Goal: Book appointment/travel/reservation

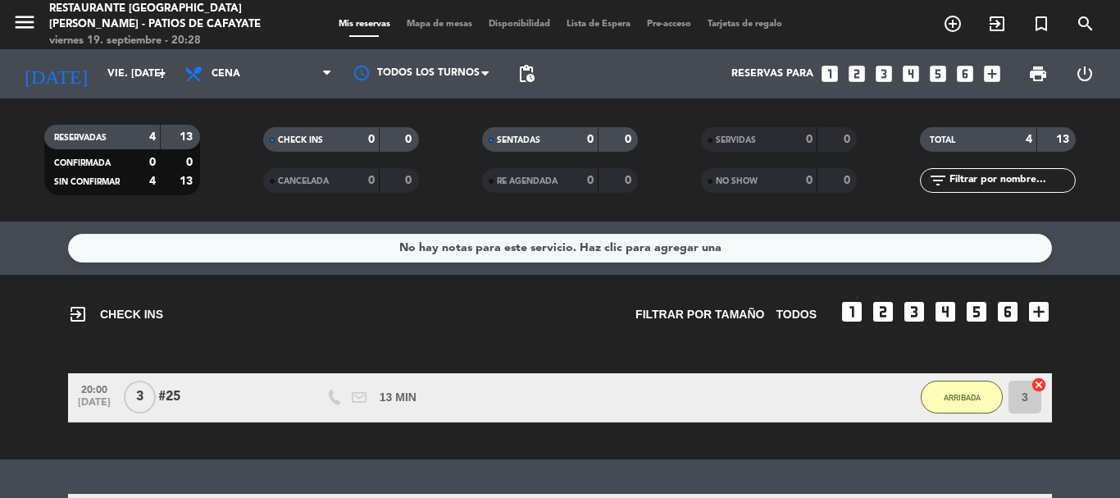
scroll to position [271, 0]
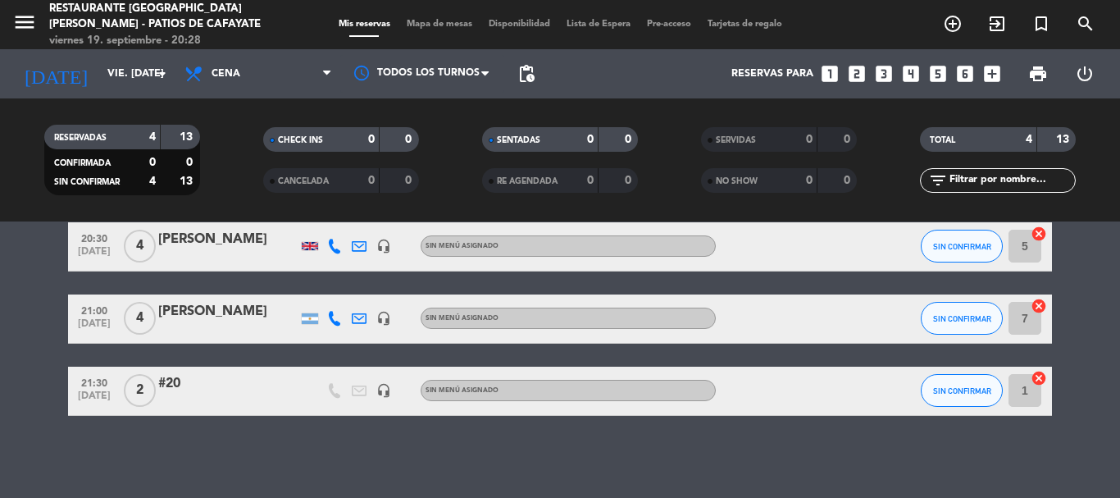
click at [856, 77] on icon "looks_two" at bounding box center [856, 73] width 21 height 21
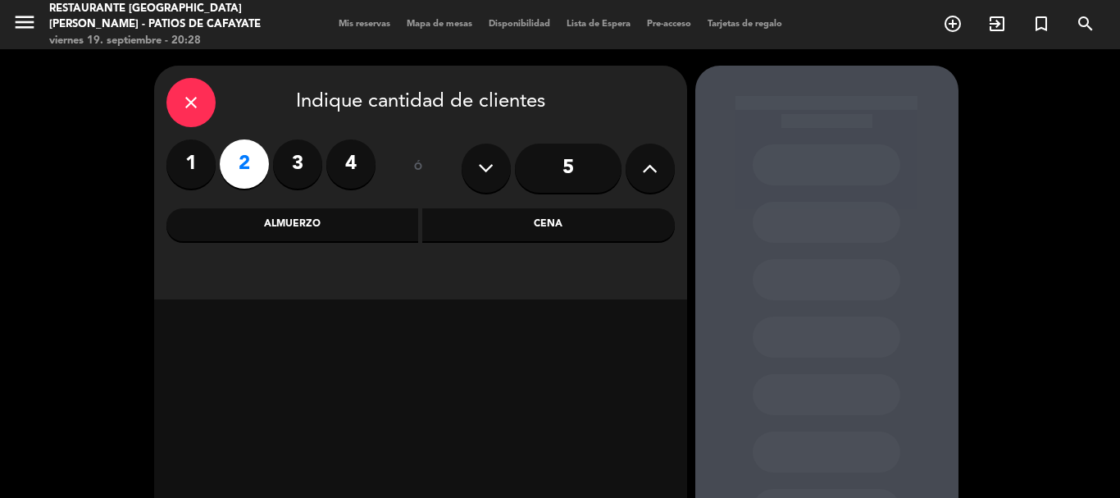
click at [471, 231] on div "Cena" at bounding box center [548, 224] width 253 height 33
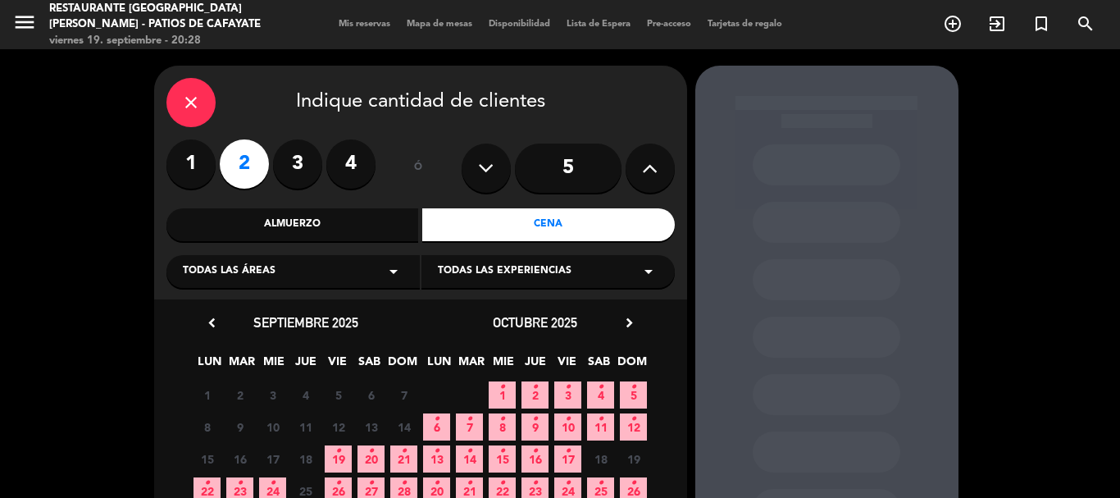
scroll to position [139, 0]
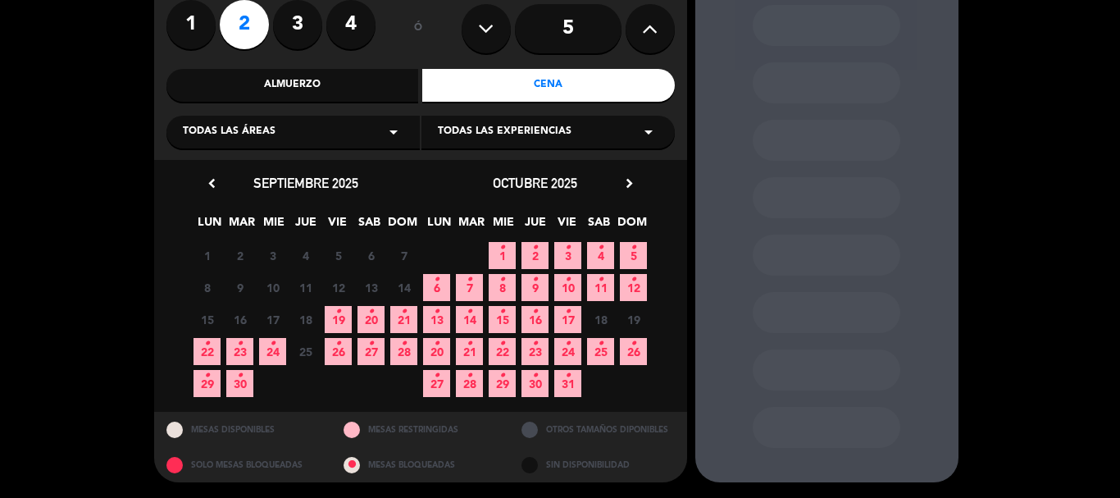
click at [333, 326] on span "19 •" at bounding box center [338, 319] width 27 height 27
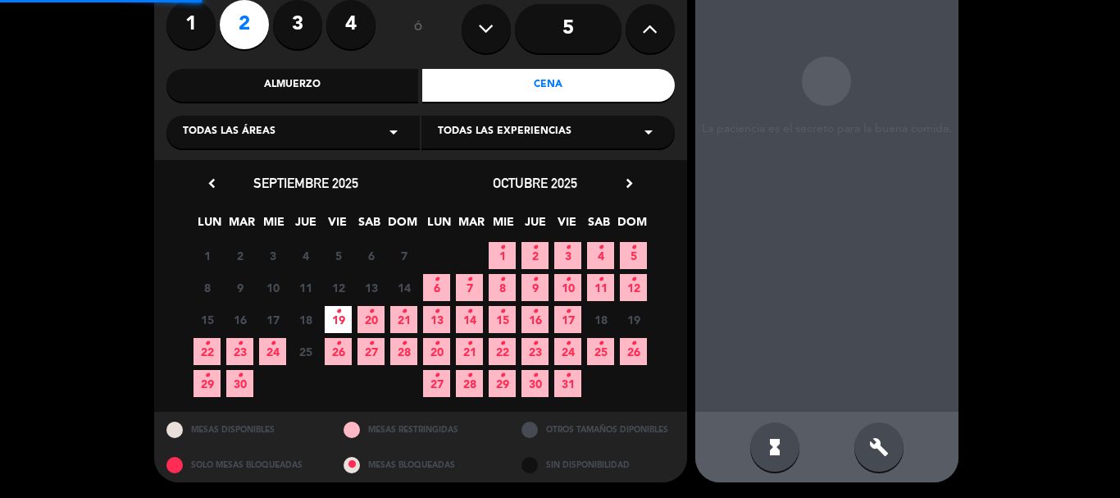
scroll to position [66, 0]
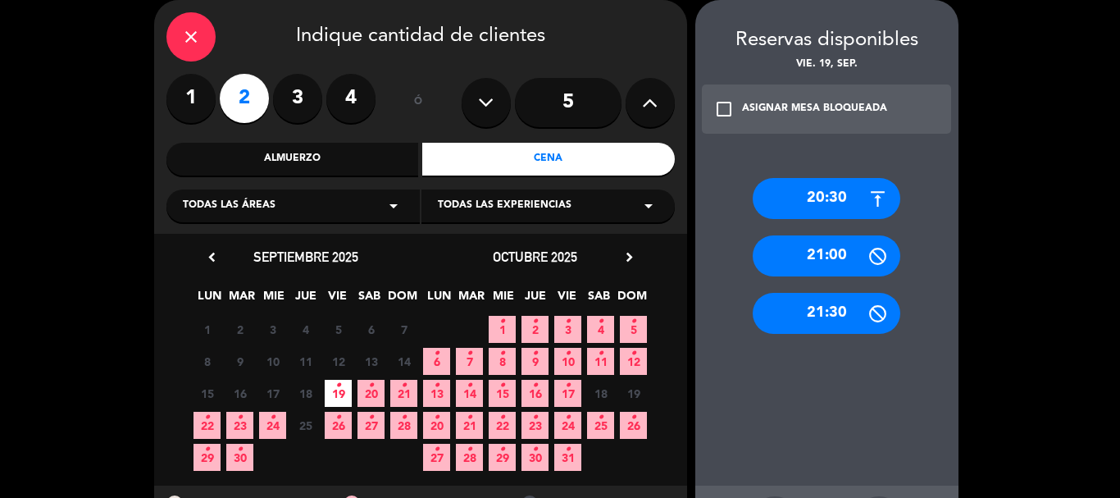
click at [811, 308] on div "21:30" at bounding box center [827, 313] width 148 height 41
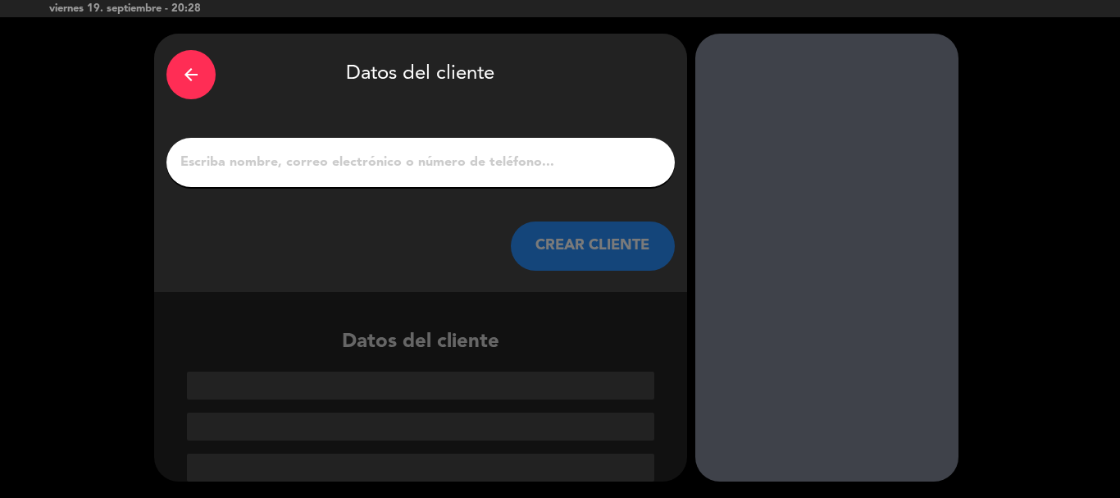
click at [420, 173] on input "1" at bounding box center [421, 162] width 484 height 23
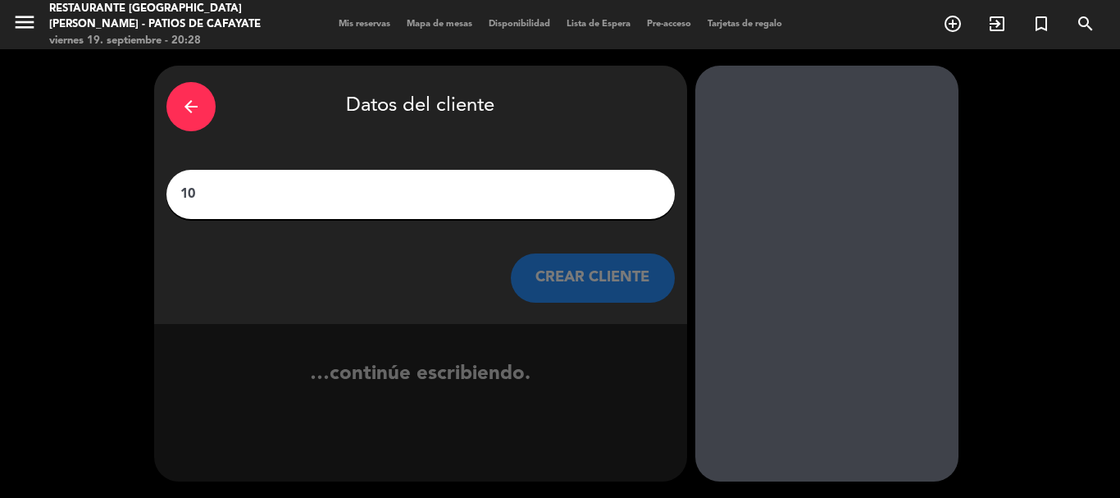
scroll to position [0, 0]
type input "1"
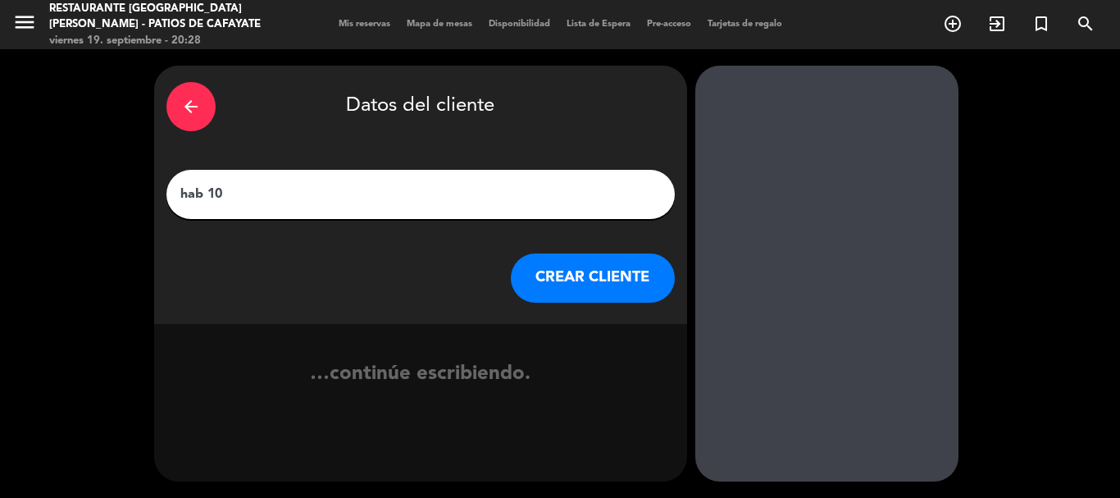
type input "hab 10"
click at [552, 285] on button "CREAR CLIENTE" at bounding box center [593, 277] width 164 height 49
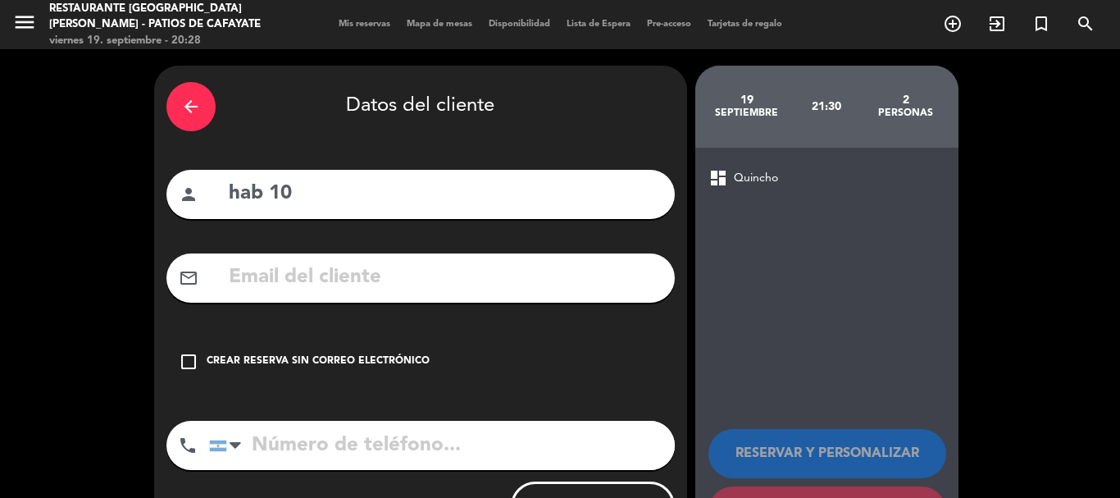
scroll to position [74, 0]
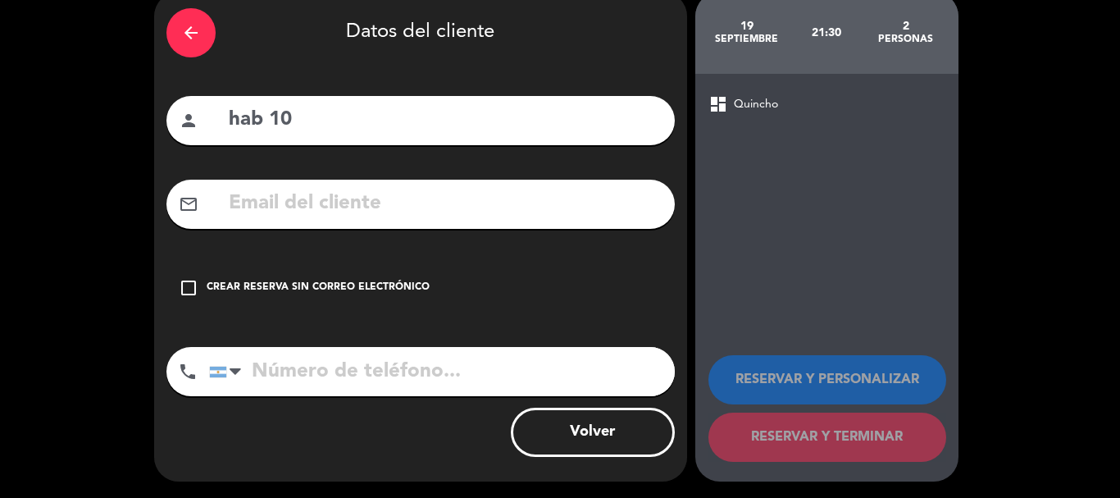
click at [264, 285] on div "Crear reserva sin correo electrónico" at bounding box center [318, 288] width 223 height 16
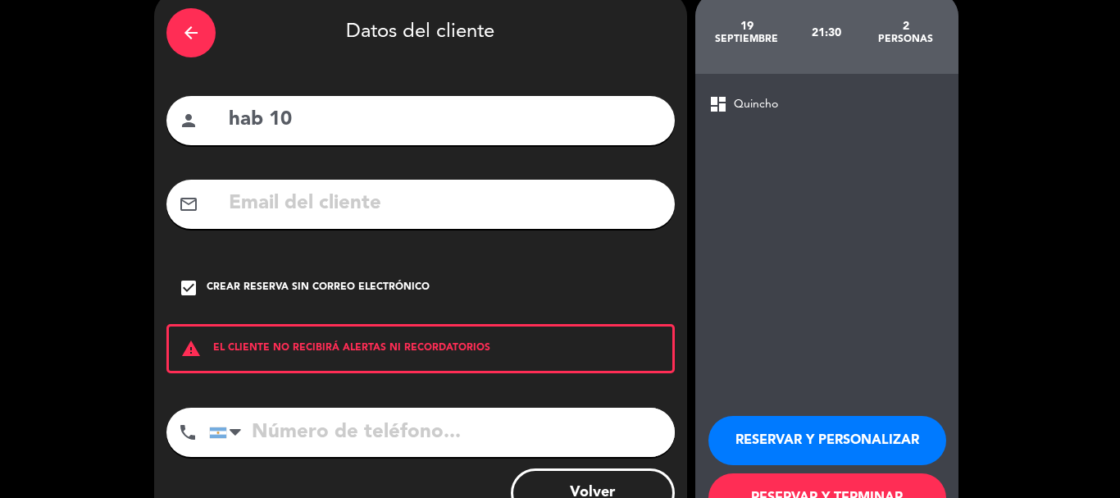
scroll to position [134, 0]
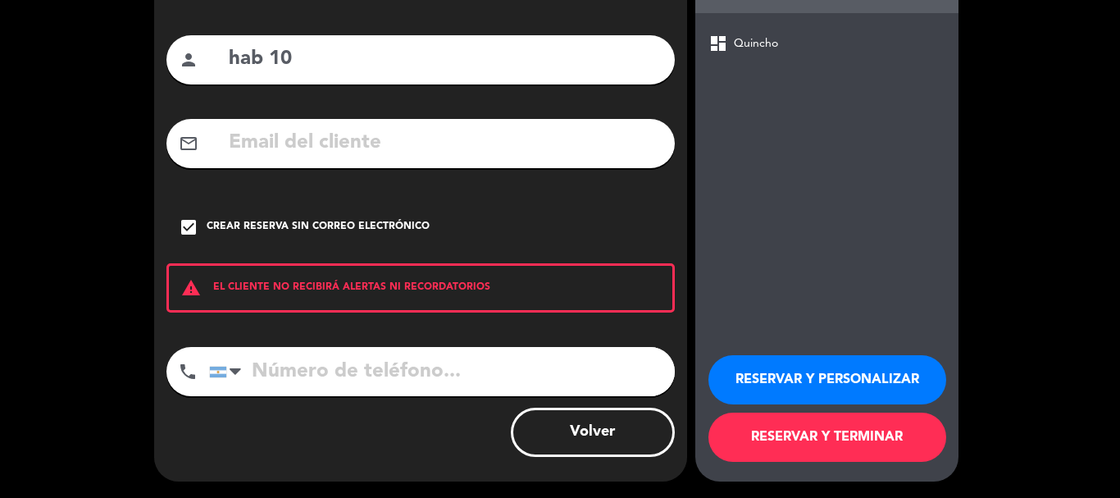
click at [832, 443] on button "RESERVAR Y TERMINAR" at bounding box center [828, 436] width 238 height 49
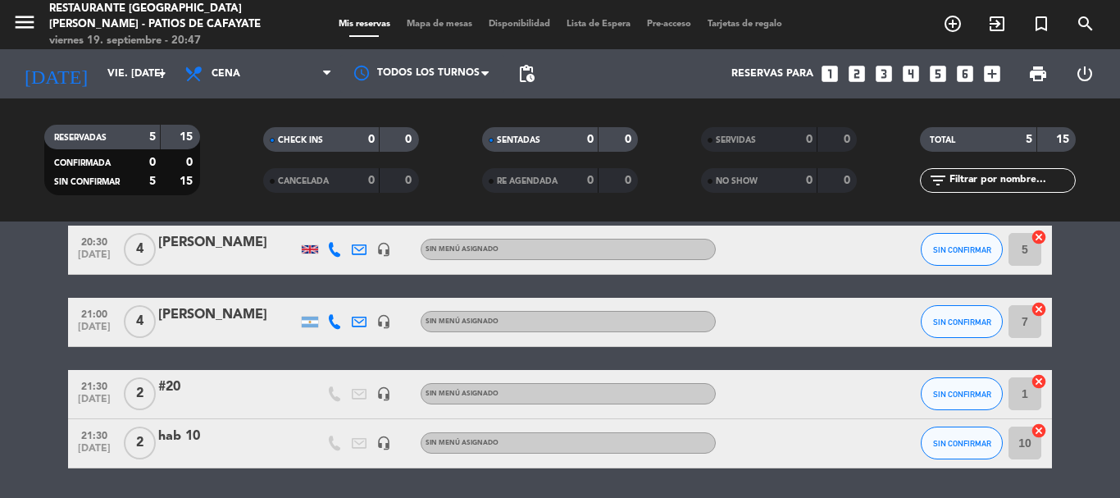
scroll to position [239, 0]
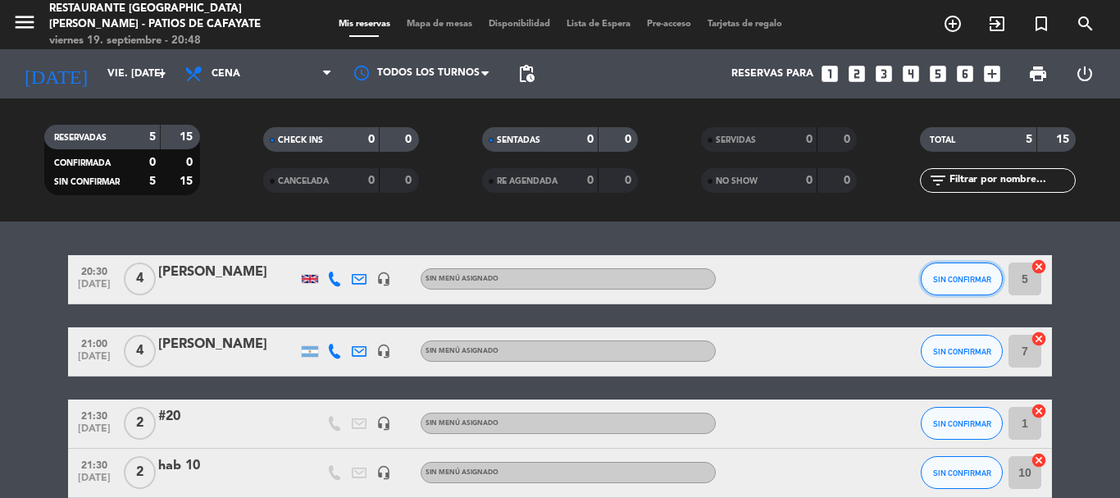
click at [956, 275] on span "SIN CONFIRMAR" at bounding box center [962, 279] width 58 height 9
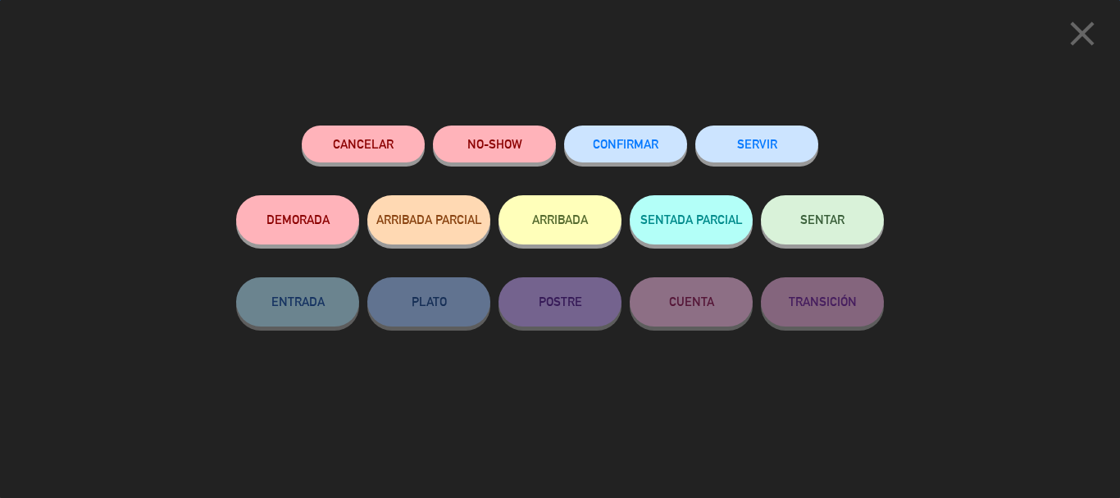
click at [576, 216] on button "ARRIBADA" at bounding box center [560, 219] width 123 height 49
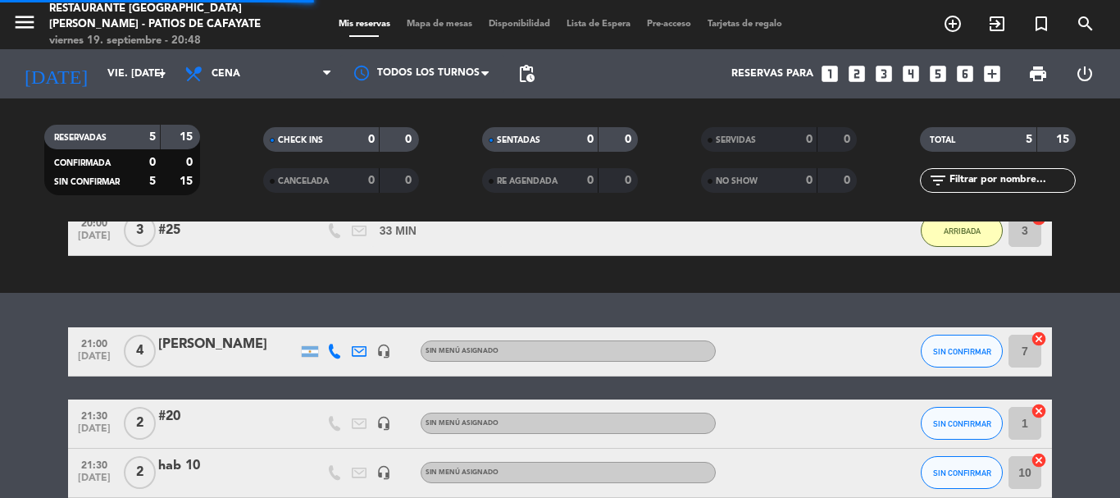
scroll to position [311, 0]
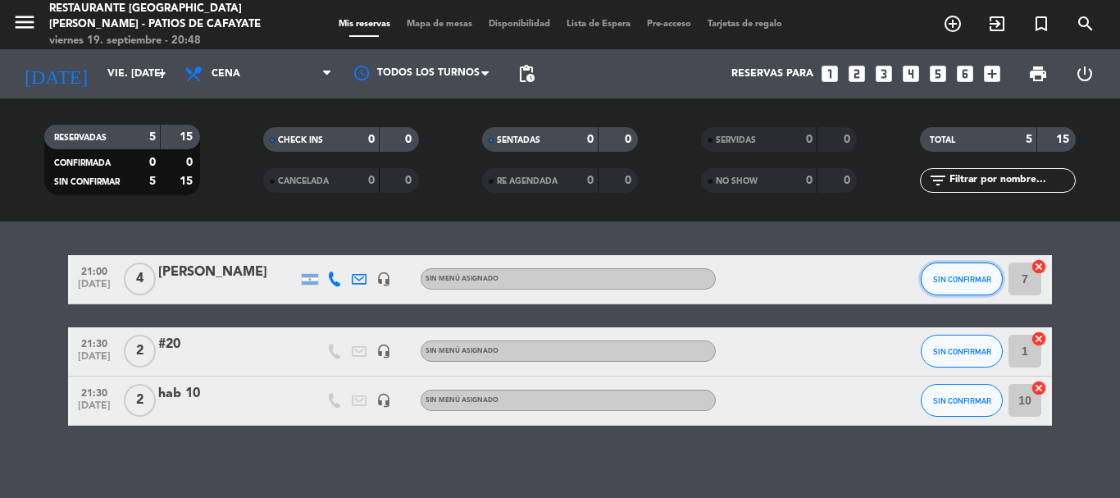
click at [941, 279] on span "SIN CONFIRMAR" at bounding box center [962, 279] width 58 height 9
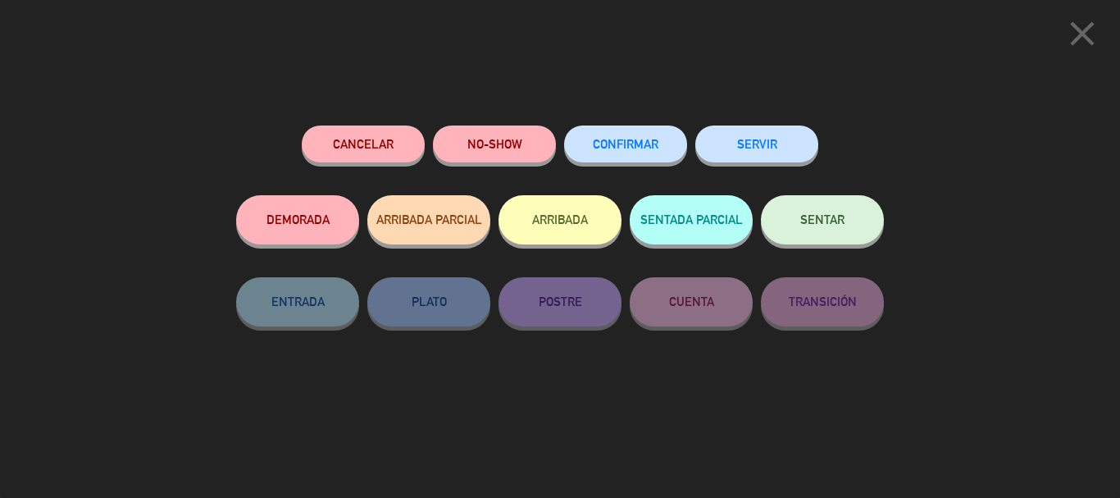
click at [547, 219] on button "ARRIBADA" at bounding box center [560, 219] width 123 height 49
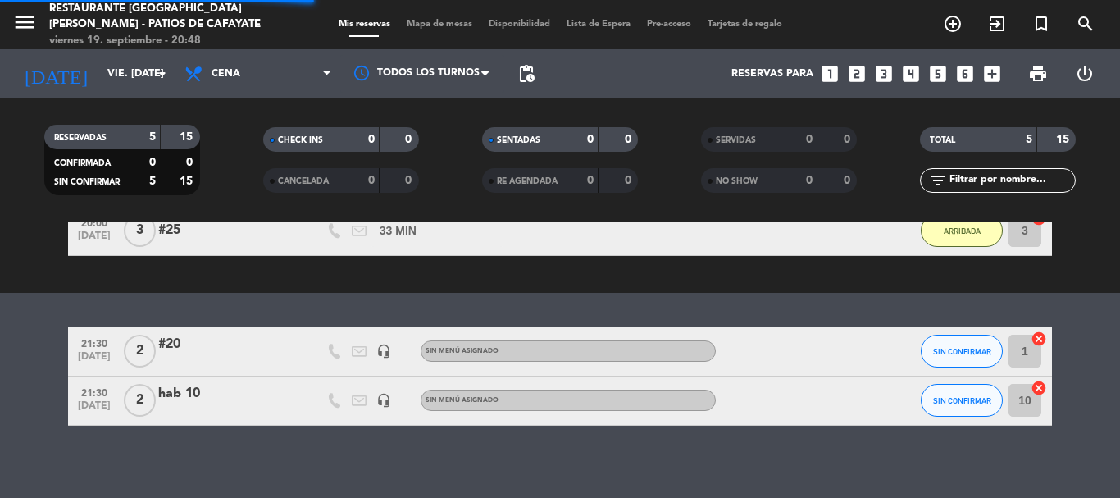
scroll to position [321, 0]
